Goal: Task Accomplishment & Management: Complete application form

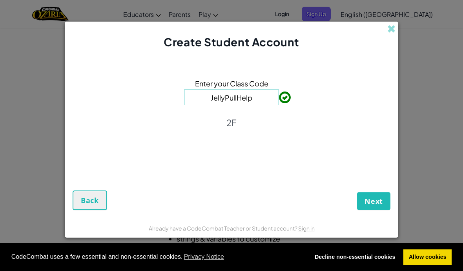
click at [361, 195] on button "Next" at bounding box center [373, 201] width 33 height 18
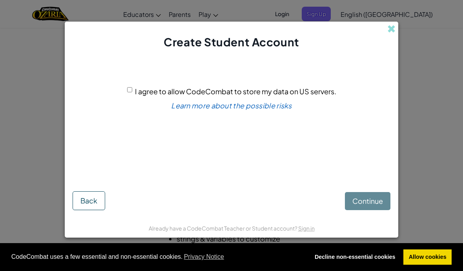
click at [129, 89] on input "I agree to allow CodeCombat to store my data on US servers." at bounding box center [129, 89] width 5 height 5
checkbox input "true"
click at [363, 193] on button "Continue" at bounding box center [367, 201] width 45 height 18
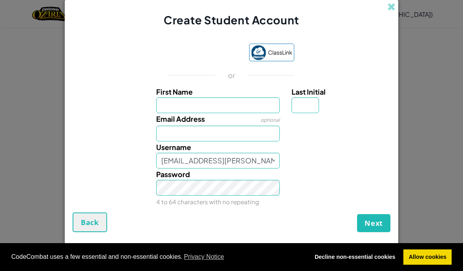
click at [173, 112] on input "First Name" at bounding box center [218, 105] width 124 height 16
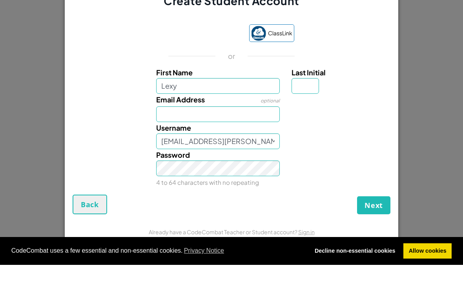
type input "Lexy"
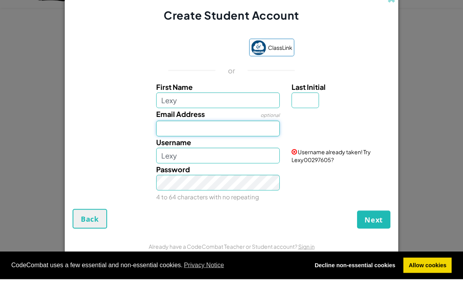
click at [174, 140] on input "Email Address" at bounding box center [218, 148] width 124 height 16
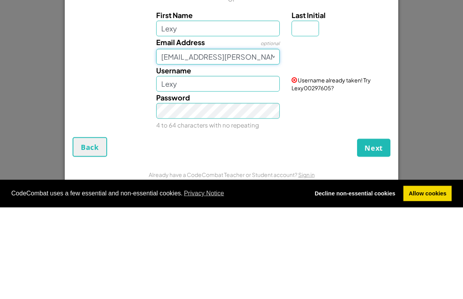
type input "[EMAIL_ADDRESS][PERSON_NAME][DOMAIN_NAME]"
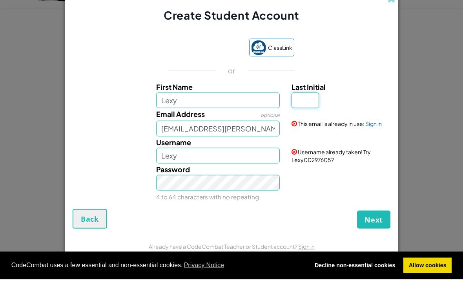
click at [306, 112] on input "Last Initial" at bounding box center [304, 120] width 27 height 16
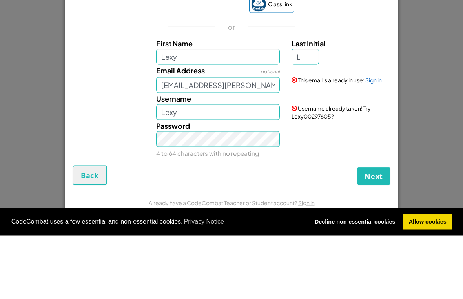
scroll to position [129, 0]
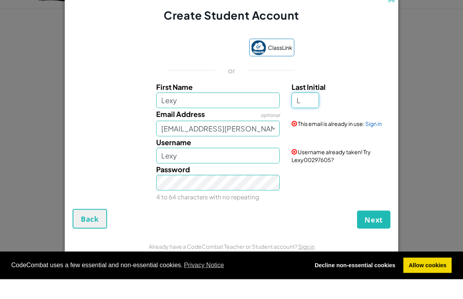
type input "L"
type input "LexyL"
click at [377, 235] on span "Next" at bounding box center [373, 239] width 18 height 9
click at [362, 230] on button "Create Account" at bounding box center [353, 239] width 73 height 18
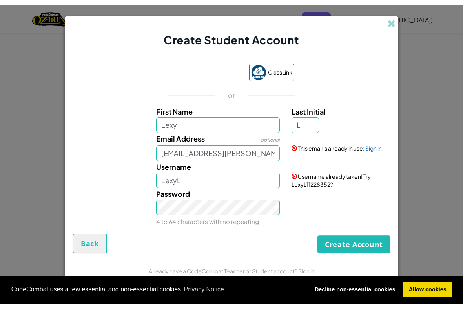
scroll to position [114, 0]
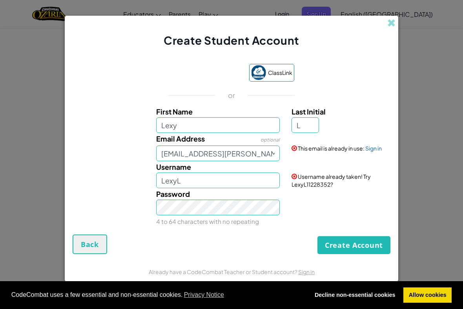
click at [378, 146] on link "Sign in" at bounding box center [373, 148] width 16 height 7
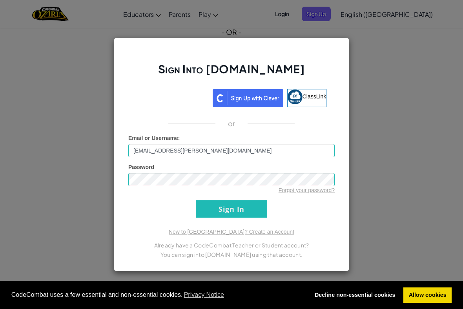
click at [223, 207] on input "Sign In" at bounding box center [231, 209] width 71 height 18
